Goal: Transaction & Acquisition: Download file/media

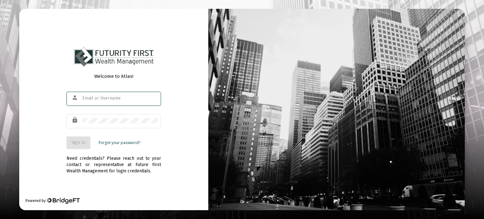
type input "[EMAIL_ADDRESS][DOMAIN_NAME]"
click at [83, 142] on span "Sign In" at bounding box center [78, 142] width 14 height 5
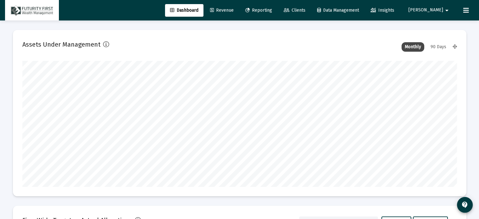
scroll to position [126, 234]
type input "[DATE]"
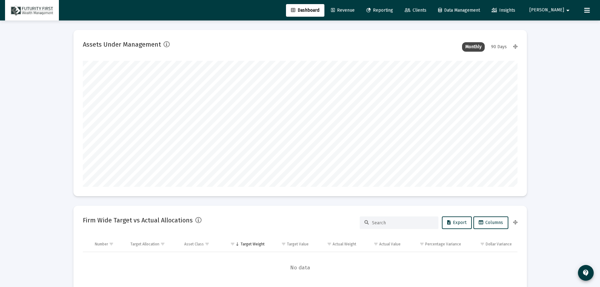
click at [426, 8] on span "Clients" at bounding box center [416, 10] width 22 height 5
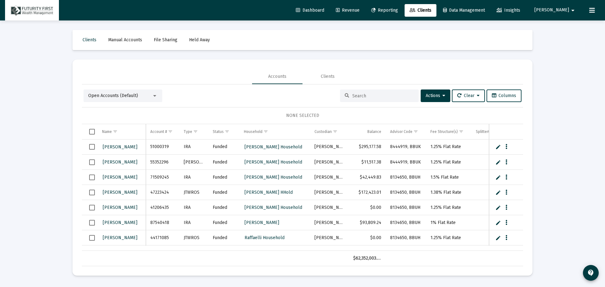
click at [365, 94] on input at bounding box center [383, 95] width 62 height 5
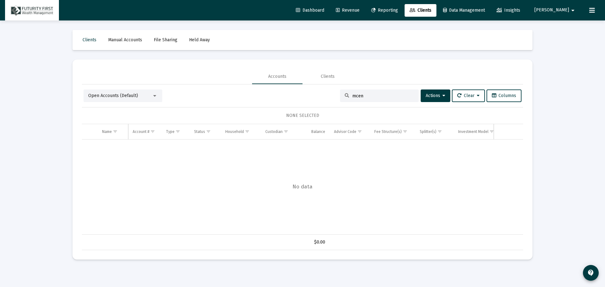
drag, startPoint x: 374, startPoint y: 94, endPoint x: 325, endPoint y: 94, distance: 48.5
click at [325, 94] on div "Open Accounts (Default) mcen Actions Clear Columns" at bounding box center [302, 95] width 438 height 13
type input "d"
type input "w"
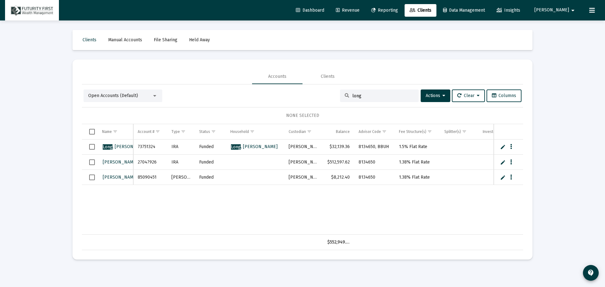
click at [371, 98] on input "long" at bounding box center [383, 95] width 62 height 5
type input "l"
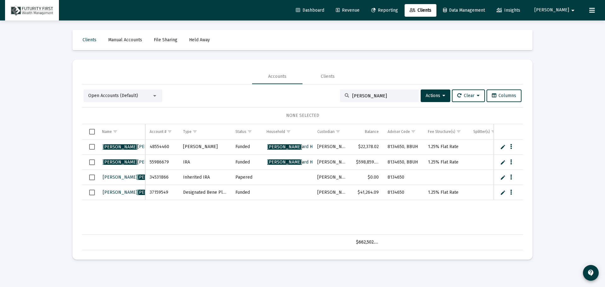
type input "[PERSON_NAME]"
click at [483, 147] on icon "Data grid" at bounding box center [511, 147] width 2 height 8
click at [130, 160] on div at bounding box center [302, 143] width 605 height 287
click at [125, 161] on span "[PERSON_NAME] [PERSON_NAME]" at bounding box center [137, 161] width 69 height 5
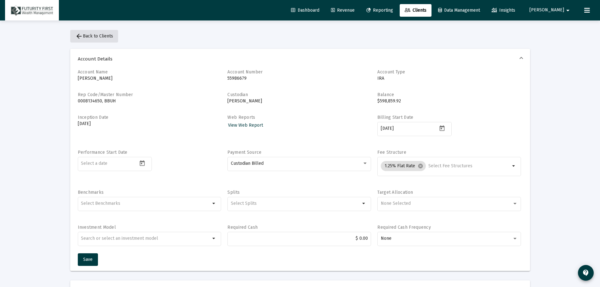
click at [77, 35] on mat-icon "arrow_back" at bounding box center [79, 36] width 8 height 8
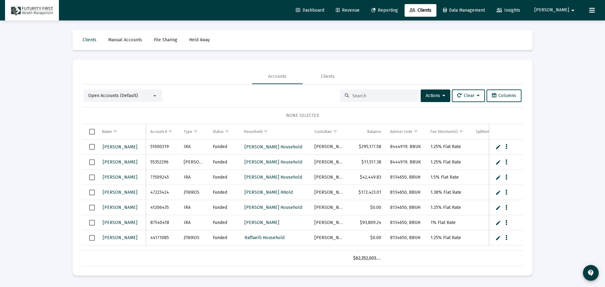
click at [367, 95] on input at bounding box center [383, 95] width 62 height 5
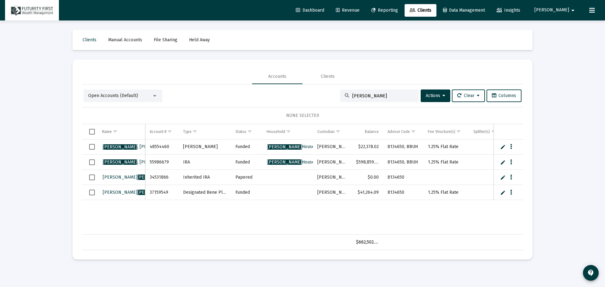
type input "[PERSON_NAME]"
click at [160, 146] on td "48554460" at bounding box center [161, 146] width 33 height 15
click at [132, 147] on span "[PERSON_NAME]" at bounding box center [138, 146] width 71 height 5
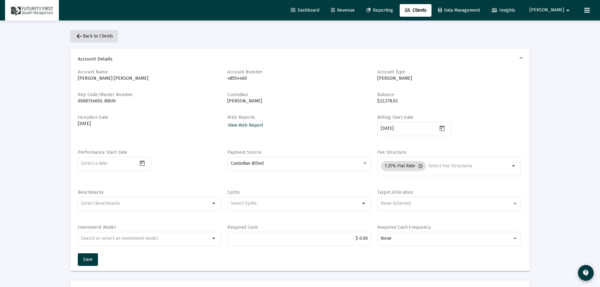
click at [94, 34] on span "arrow_back Back to Clients" at bounding box center [94, 35] width 38 height 5
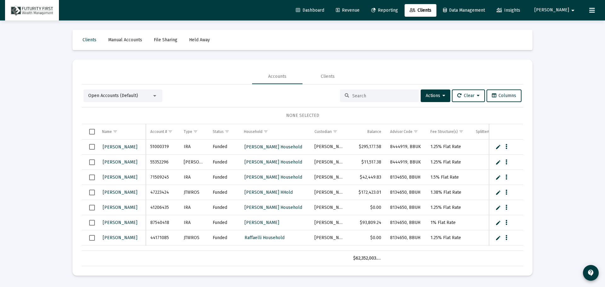
click at [394, 94] on input at bounding box center [383, 95] width 62 height 5
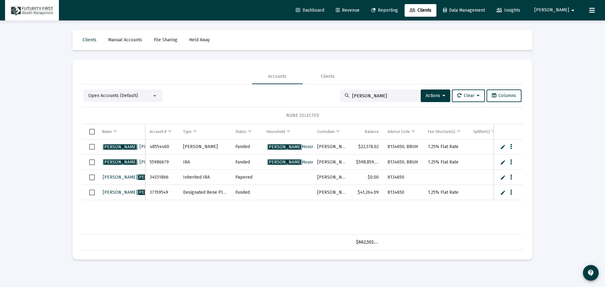
click at [156, 97] on div at bounding box center [155, 95] width 6 height 5
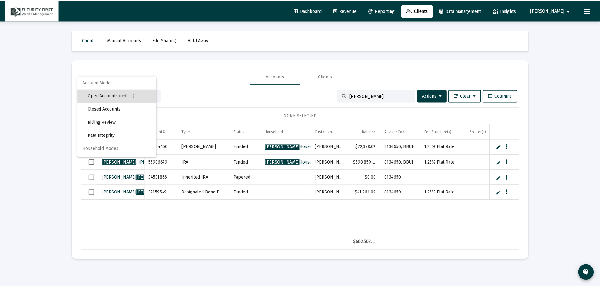
scroll to position [12, 0]
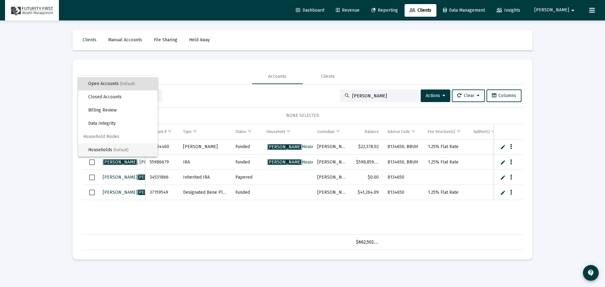
click at [112, 149] on span "Households (Default)" at bounding box center [120, 149] width 64 height 13
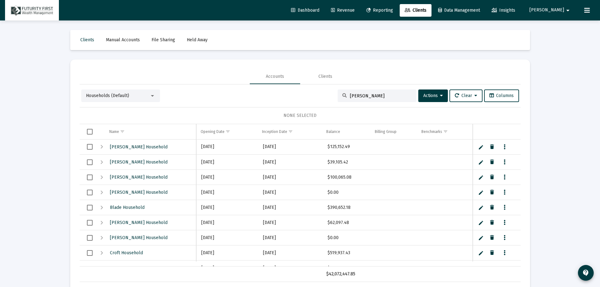
click at [152, 94] on div at bounding box center [153, 95] width 6 height 5
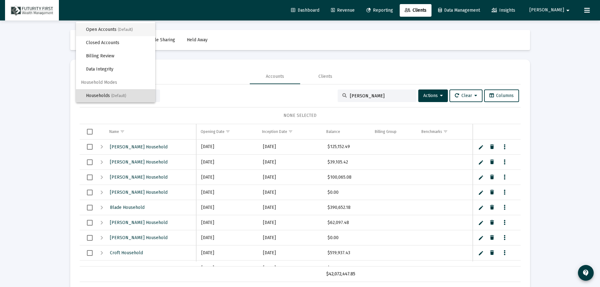
drag, startPoint x: 106, startPoint y: 28, endPoint x: 109, endPoint y: 30, distance: 3.7
click at [105, 28] on span "Open Accounts (Default)" at bounding box center [118, 29] width 64 height 13
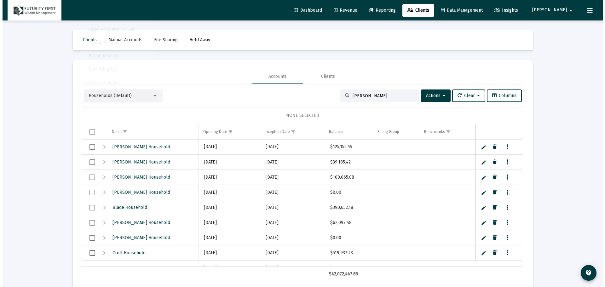
scroll to position [0, 0]
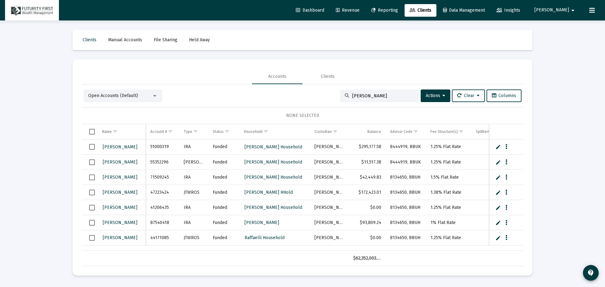
click at [374, 98] on input "[PERSON_NAME]" at bounding box center [383, 95] width 62 height 5
type input "[PERSON_NAME]"
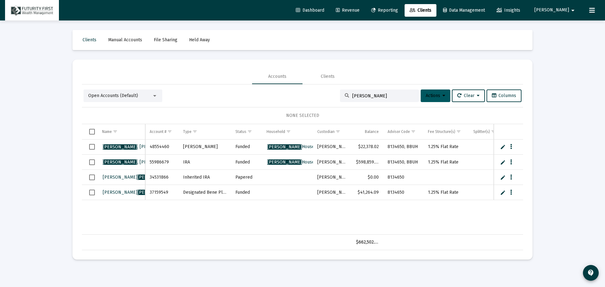
click at [442, 94] on icon at bounding box center [443, 96] width 3 height 4
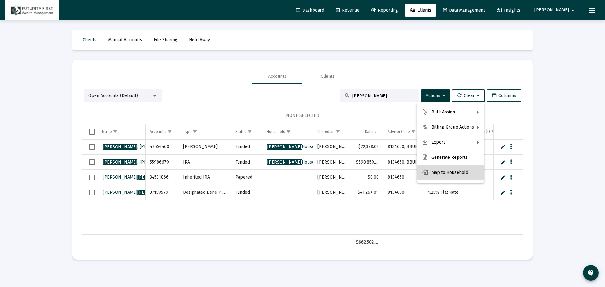
click at [445, 172] on button "Map to Household" at bounding box center [450, 172] width 67 height 15
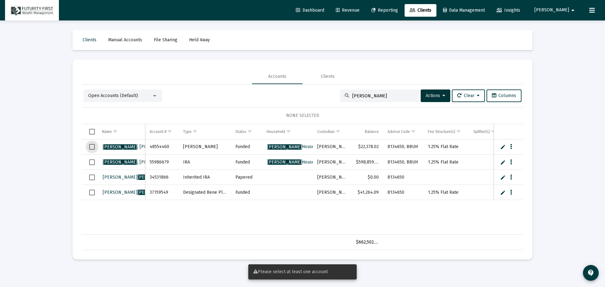
click at [93, 145] on span "Select row" at bounding box center [92, 147] width 6 height 6
click at [91, 161] on span "Select row" at bounding box center [92, 162] width 6 height 6
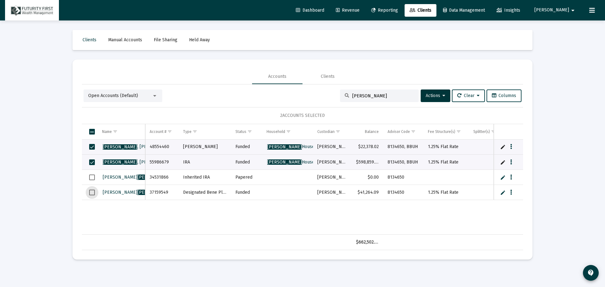
click at [92, 191] on span "Select row" at bounding box center [92, 193] width 6 height 6
click at [439, 91] on button "Actions" at bounding box center [435, 95] width 30 height 13
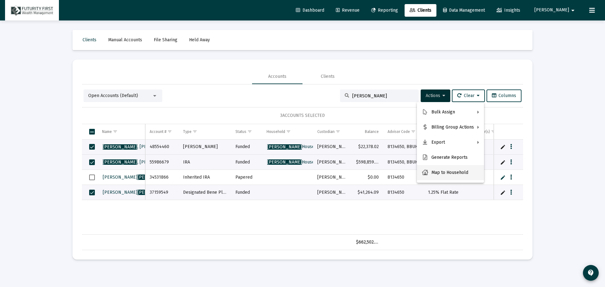
click at [452, 172] on button "Map to Household" at bounding box center [450, 172] width 67 height 15
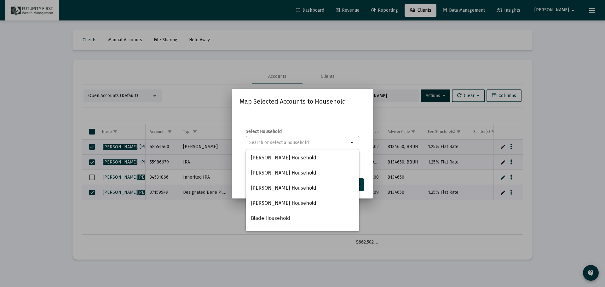
click at [394, 65] on div at bounding box center [302, 143] width 605 height 287
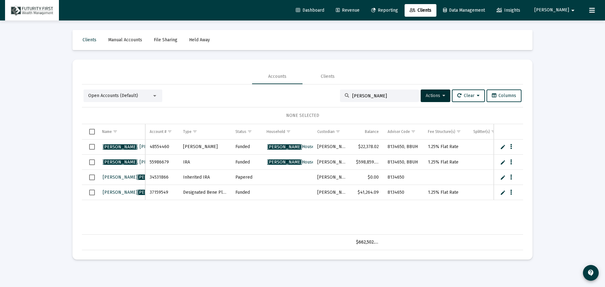
click at [156, 95] on div at bounding box center [154, 96] width 3 height 2
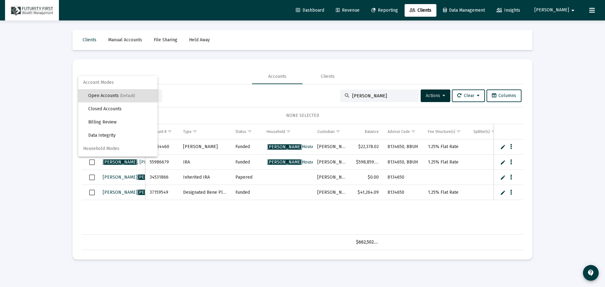
click at [444, 96] on div at bounding box center [302, 143] width 605 height 287
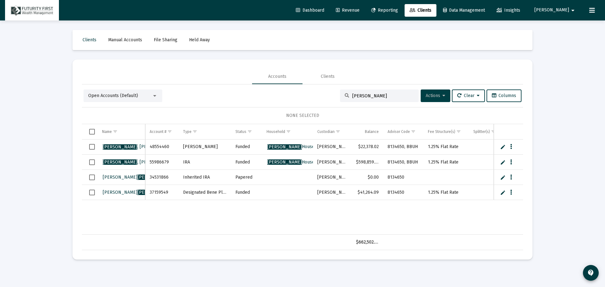
click at [439, 94] on span "Actions" at bounding box center [435, 95] width 20 height 5
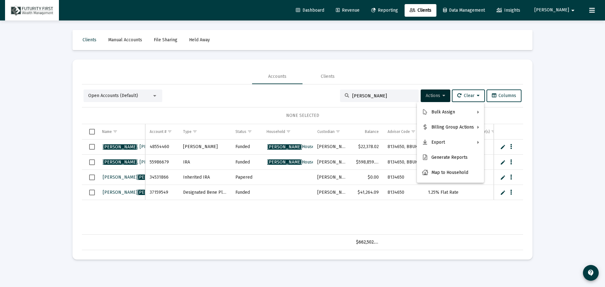
click at [383, 69] on div at bounding box center [302, 143] width 605 height 287
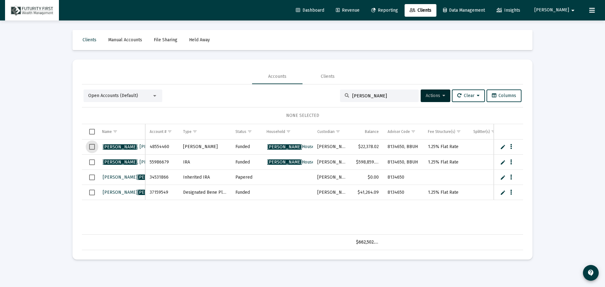
click at [91, 145] on span "Select row" at bounding box center [92, 147] width 6 height 6
click at [91, 161] on span "Select row" at bounding box center [92, 162] width 6 height 6
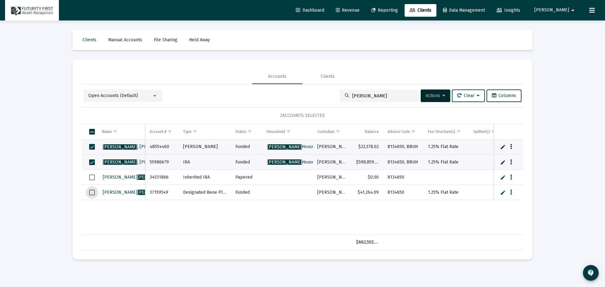
click at [94, 193] on span "Select row" at bounding box center [92, 193] width 6 height 6
click at [445, 95] on button "Actions" at bounding box center [435, 95] width 30 height 13
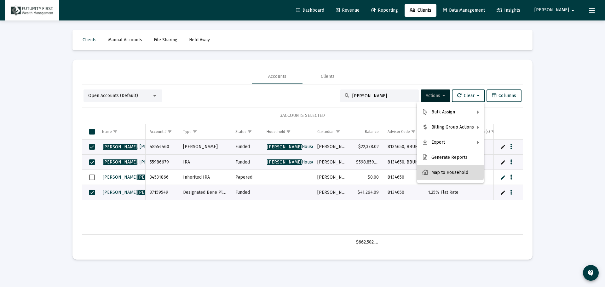
click at [448, 171] on button "Map to Household" at bounding box center [450, 172] width 67 height 15
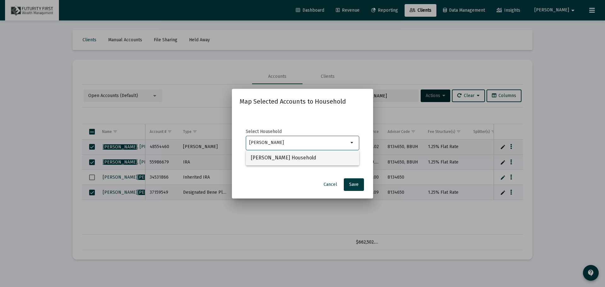
click at [287, 159] on span "[PERSON_NAME] Household" at bounding box center [302, 157] width 103 height 15
type input "[PERSON_NAME] Household"
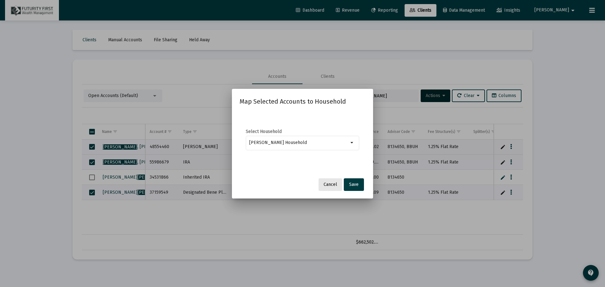
click at [330, 184] on span "Cancel" at bounding box center [330, 184] width 14 height 5
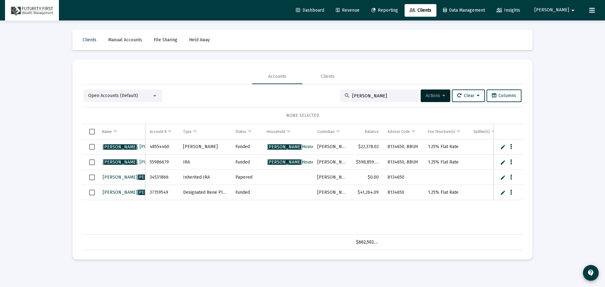
click at [155, 94] on div at bounding box center [155, 95] width 6 height 5
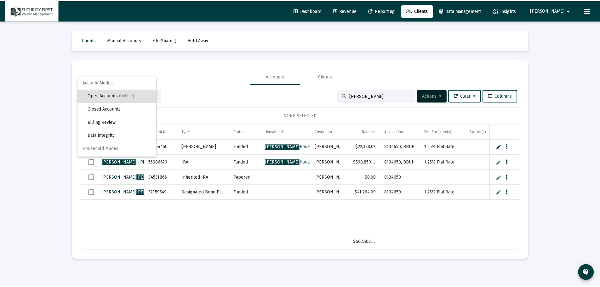
scroll to position [12, 0]
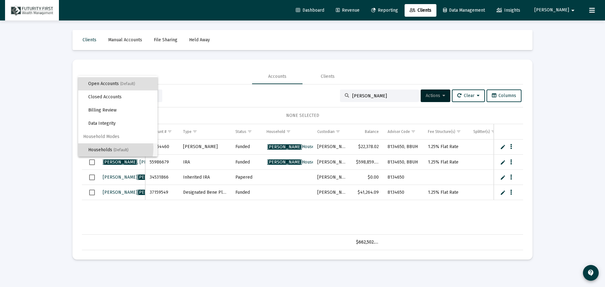
click at [103, 148] on span "Households (Default)" at bounding box center [120, 149] width 64 height 13
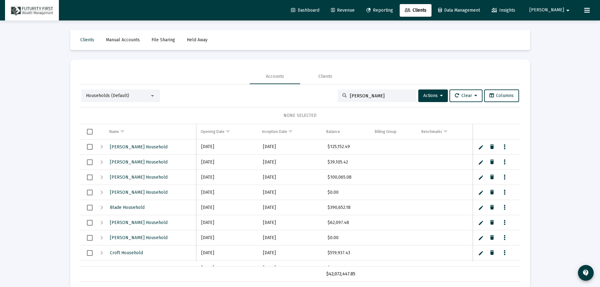
click at [386, 98] on input "[PERSON_NAME]" at bounding box center [381, 95] width 62 height 5
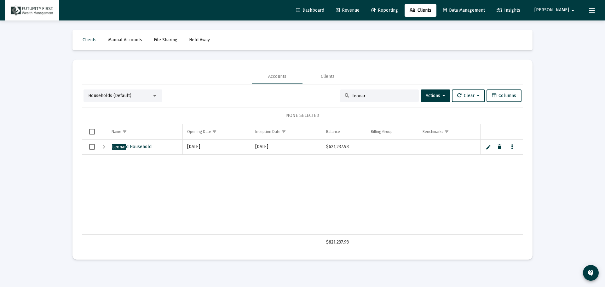
type input "leonar"
click at [136, 146] on span "Leonar d Household" at bounding box center [131, 146] width 39 height 5
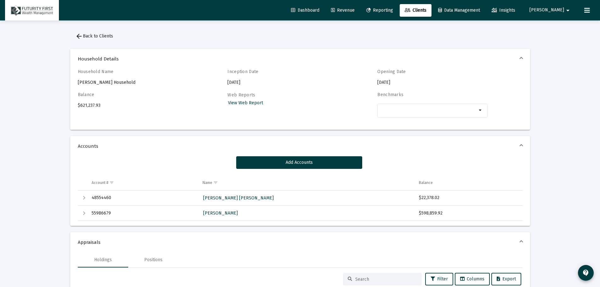
click at [91, 36] on span "arrow_back Back to Clients" at bounding box center [94, 35] width 38 height 5
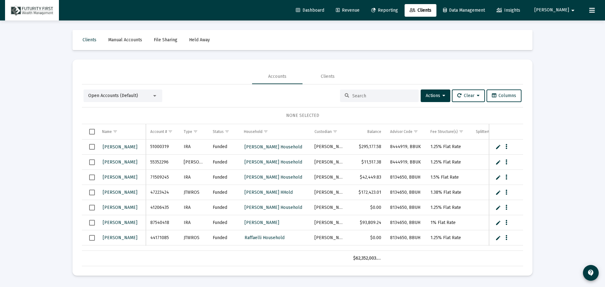
click at [387, 98] on input at bounding box center [383, 95] width 62 height 5
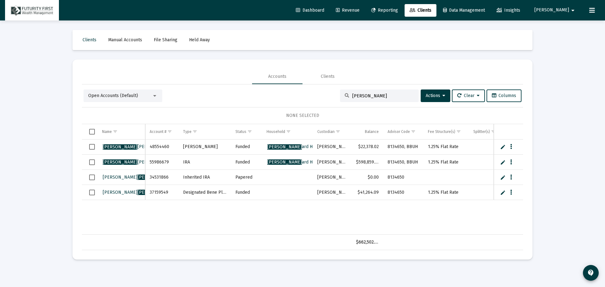
click at [155, 95] on div at bounding box center [154, 96] width 3 height 2
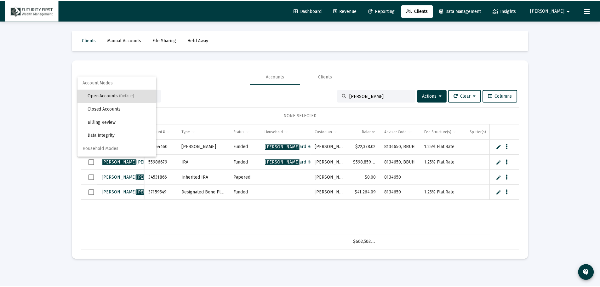
scroll to position [12, 0]
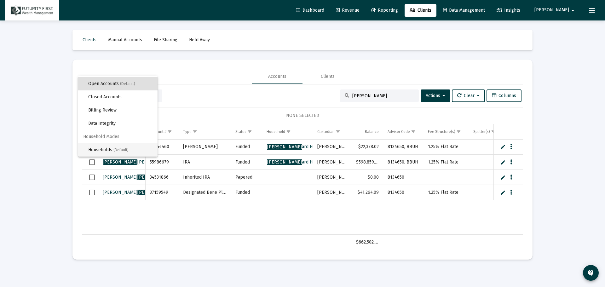
click at [101, 149] on span "Households (Default)" at bounding box center [120, 149] width 64 height 13
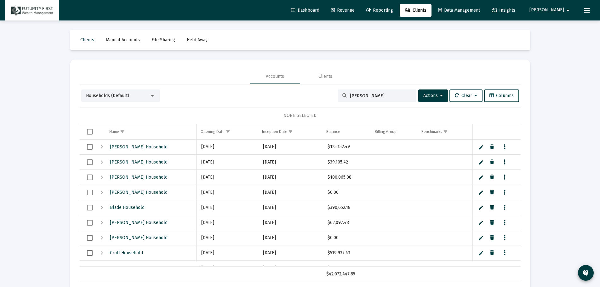
click at [371, 98] on input "[PERSON_NAME]" at bounding box center [381, 95] width 62 height 5
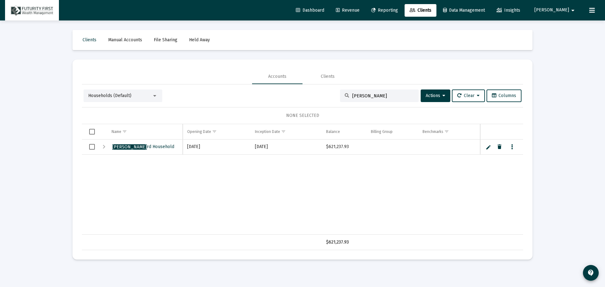
type input "[PERSON_NAME]"
click at [141, 146] on span "[PERSON_NAME] rd Household" at bounding box center [143, 146] width 62 height 5
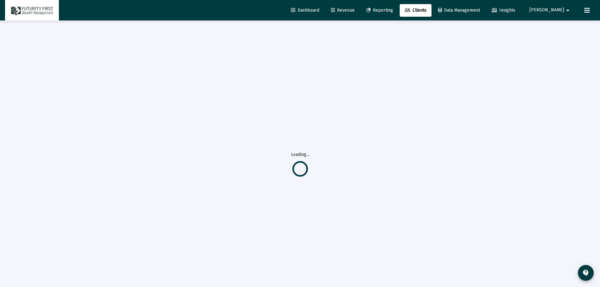
click at [141, 146] on div "Loading... Clients Manual Accounts File Sharing Held Away Accounts Clients Hous…" at bounding box center [300, 153] width 472 height 307
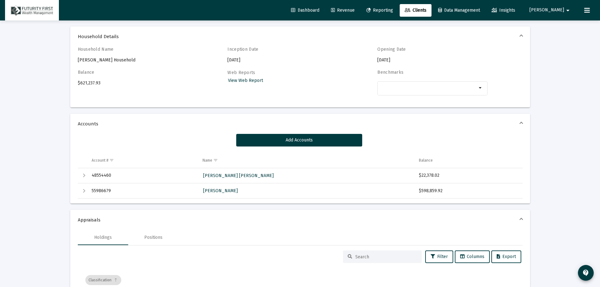
scroll to position [31, 0]
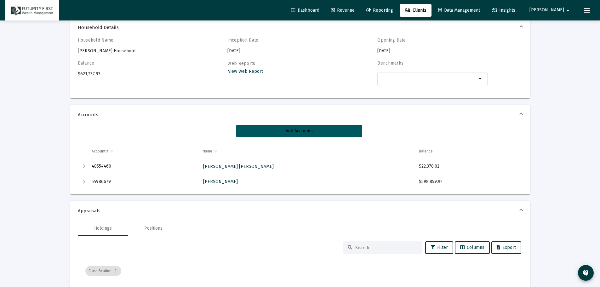
click at [320, 127] on button "Add Accounts" at bounding box center [299, 131] width 126 height 13
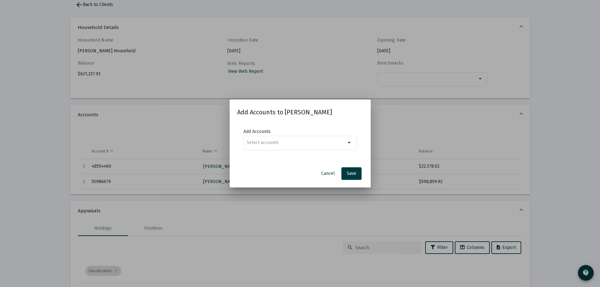
scroll to position [0, 0]
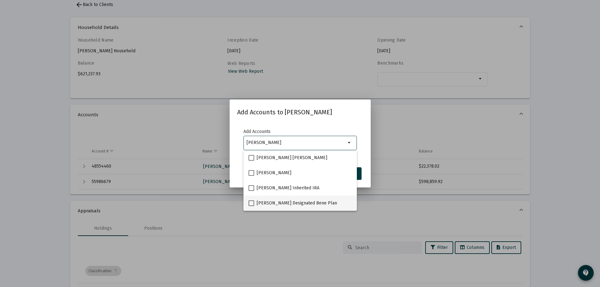
type input "[PERSON_NAME]"
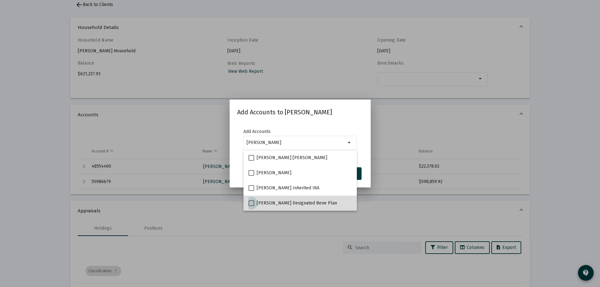
click at [313, 202] on span "[PERSON_NAME] Designated Bene Plan" at bounding box center [297, 203] width 80 height 8
click at [251, 206] on input "[PERSON_NAME] Designated Bene Plan" at bounding box center [251, 206] width 0 height 0
checkbox input "true"
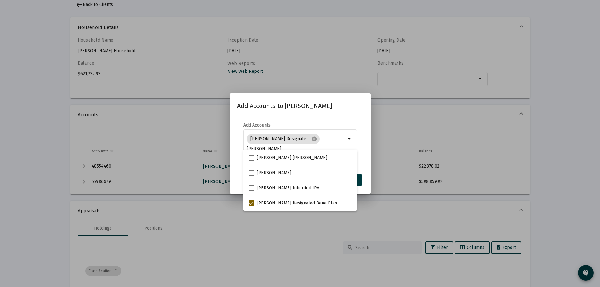
click at [338, 112] on div "Add Accounts to [PERSON_NAME] Household Add Accounts [PERSON_NAME] Designate...…" at bounding box center [300, 143] width 126 height 85
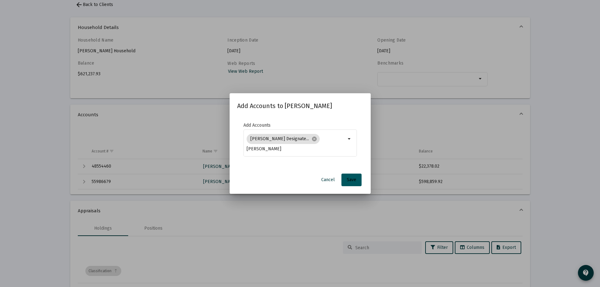
click at [354, 180] on span "Save" at bounding box center [351, 179] width 9 height 5
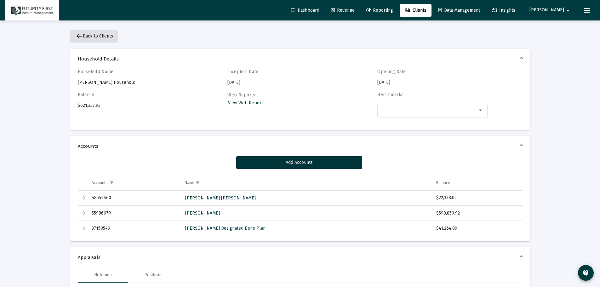
click at [96, 33] on span "arrow_back Back to Clients" at bounding box center [94, 35] width 38 height 5
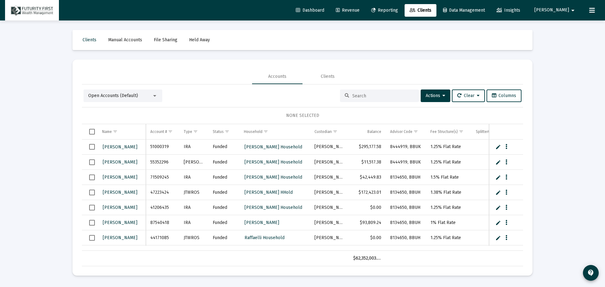
click at [384, 95] on input at bounding box center [383, 95] width 62 height 5
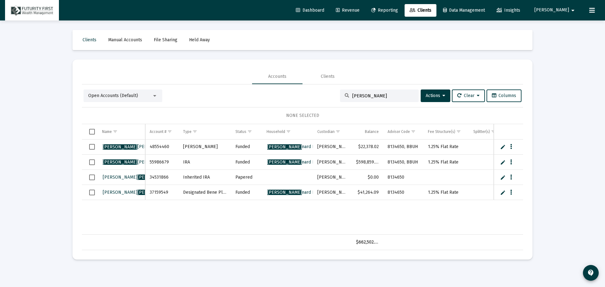
click at [156, 95] on div at bounding box center [154, 96] width 3 height 2
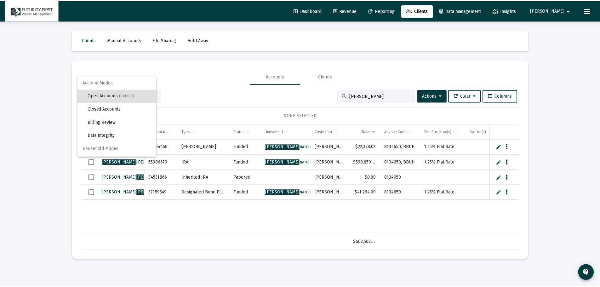
scroll to position [12, 0]
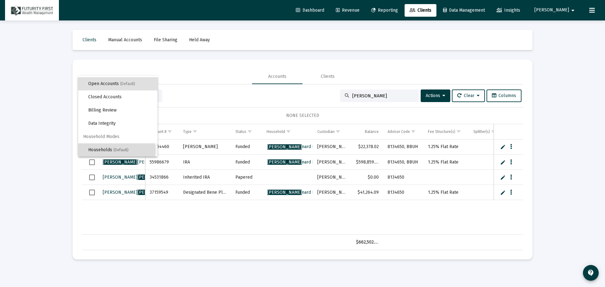
click at [117, 150] on span "(Default)" at bounding box center [120, 150] width 15 height 4
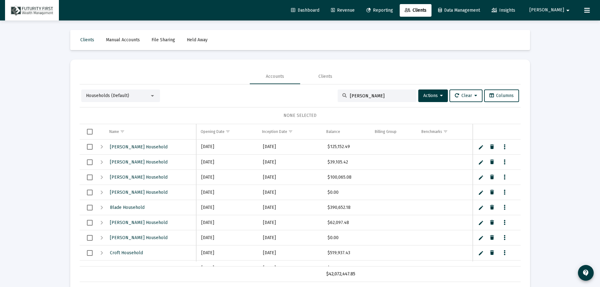
click at [365, 94] on input "[PERSON_NAME]" at bounding box center [381, 95] width 62 height 5
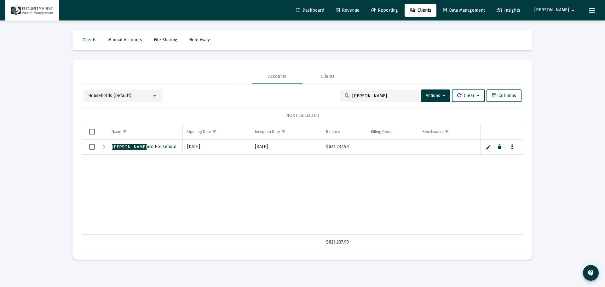
type input "[PERSON_NAME]"
click at [148, 146] on span "[PERSON_NAME] Household" at bounding box center [144, 146] width 64 height 5
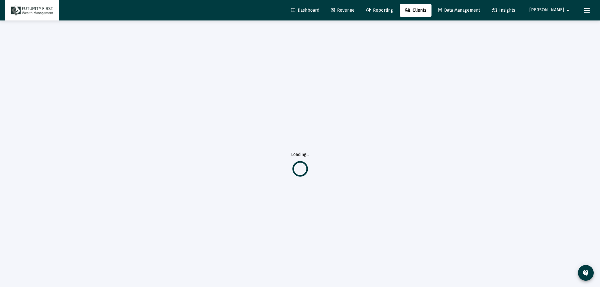
click at [148, 146] on div "Loading..." at bounding box center [300, 163] width 472 height 287
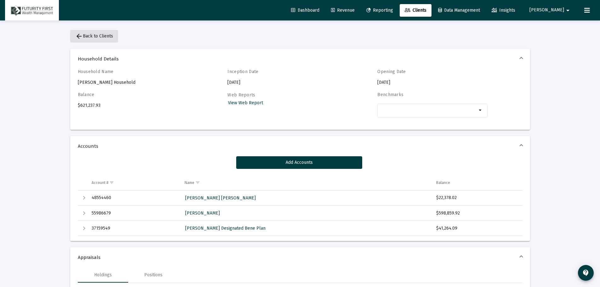
click at [96, 36] on span "arrow_back Back to Clients" at bounding box center [94, 35] width 38 height 5
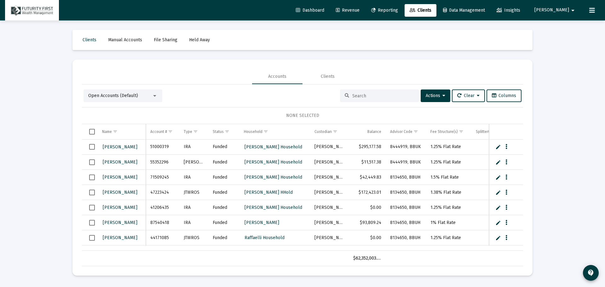
click at [398, 9] on span "Reporting" at bounding box center [384, 10] width 27 height 5
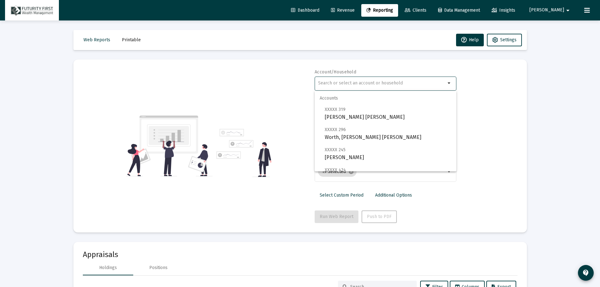
click at [421, 84] on input "text" at bounding box center [382, 83] width 128 height 5
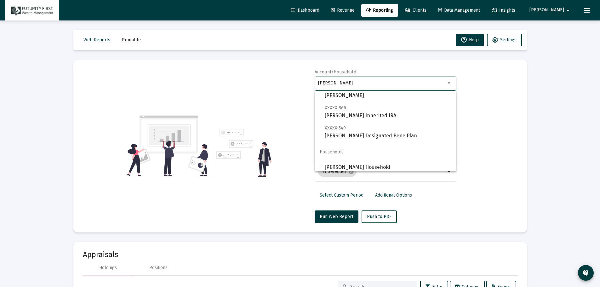
scroll to position [45, 0]
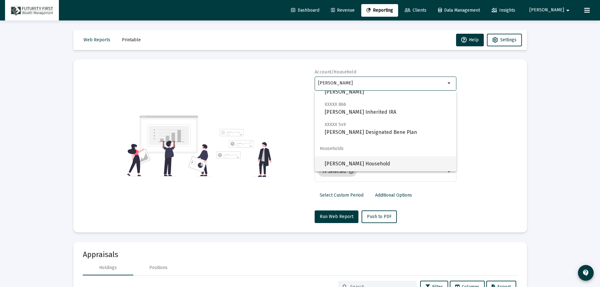
click at [356, 163] on span "[PERSON_NAME] Household" at bounding box center [388, 163] width 127 height 15
type input "[PERSON_NAME] Household"
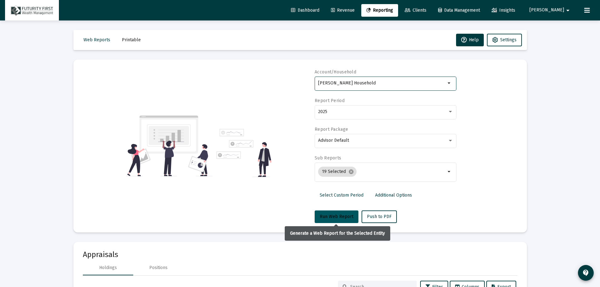
click at [340, 212] on button "Run Web Report" at bounding box center [337, 216] width 44 height 13
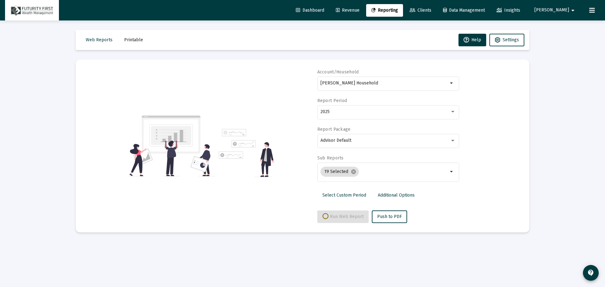
select select "View all"
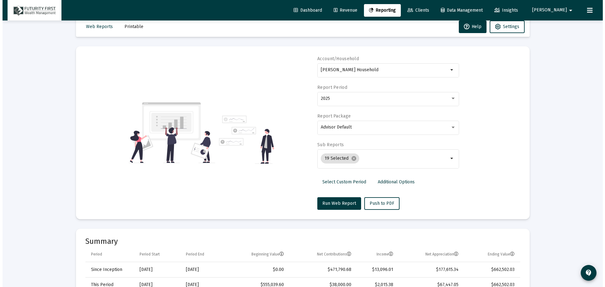
scroll to position [0, 0]
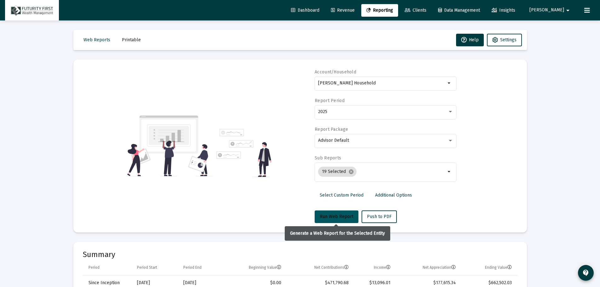
click at [341, 212] on button "Run Web Report" at bounding box center [337, 216] width 44 height 13
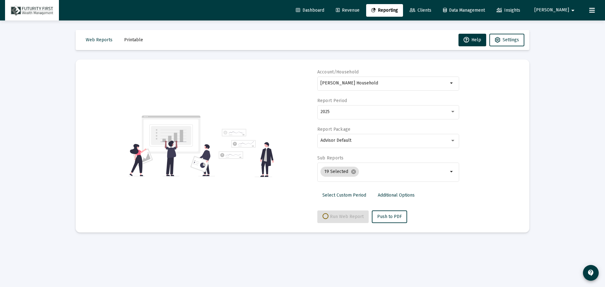
select select "View all"
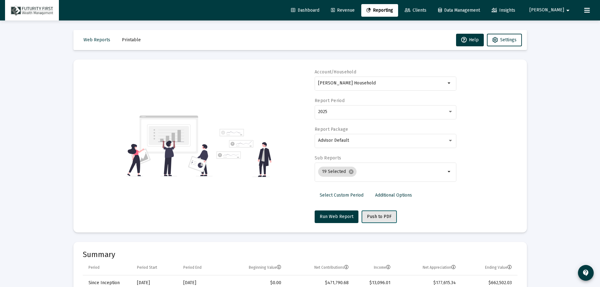
click at [377, 216] on span "Push to PDF" at bounding box center [379, 216] width 25 height 5
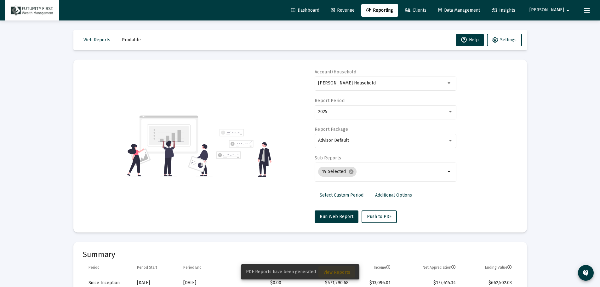
click at [337, 219] on span "View Reports" at bounding box center [336, 272] width 27 height 5
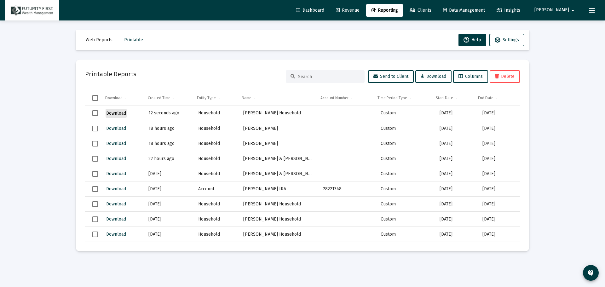
click at [117, 112] on span "Download" at bounding box center [116, 113] width 20 height 5
